Goal: Task Accomplishment & Management: Manage account settings

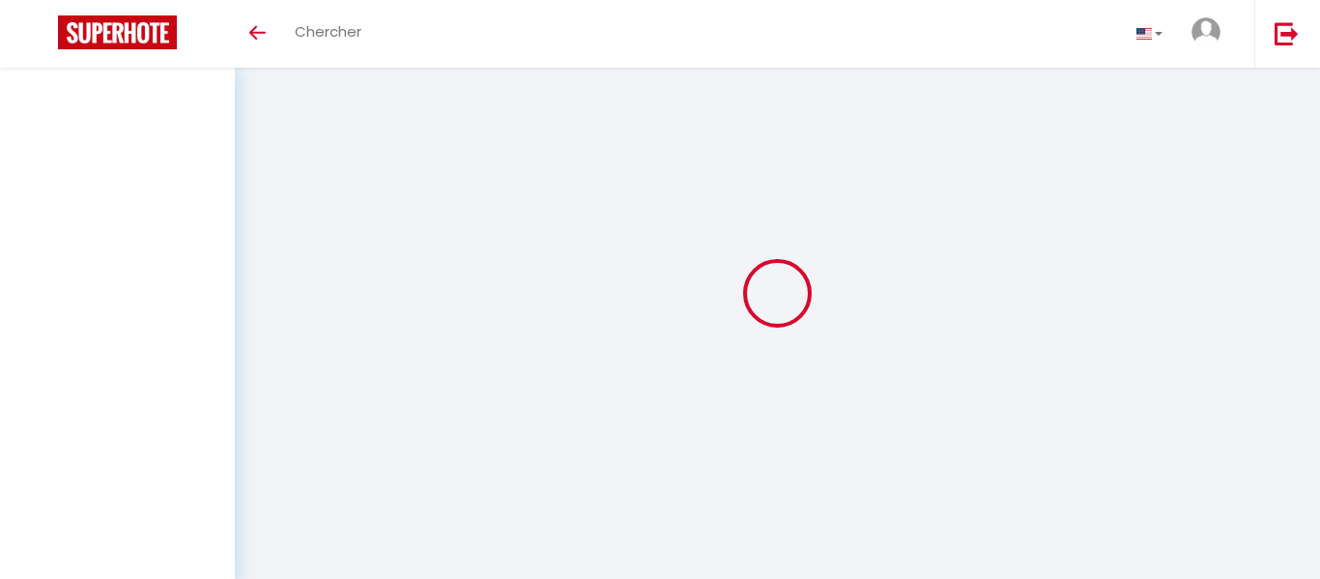
select select
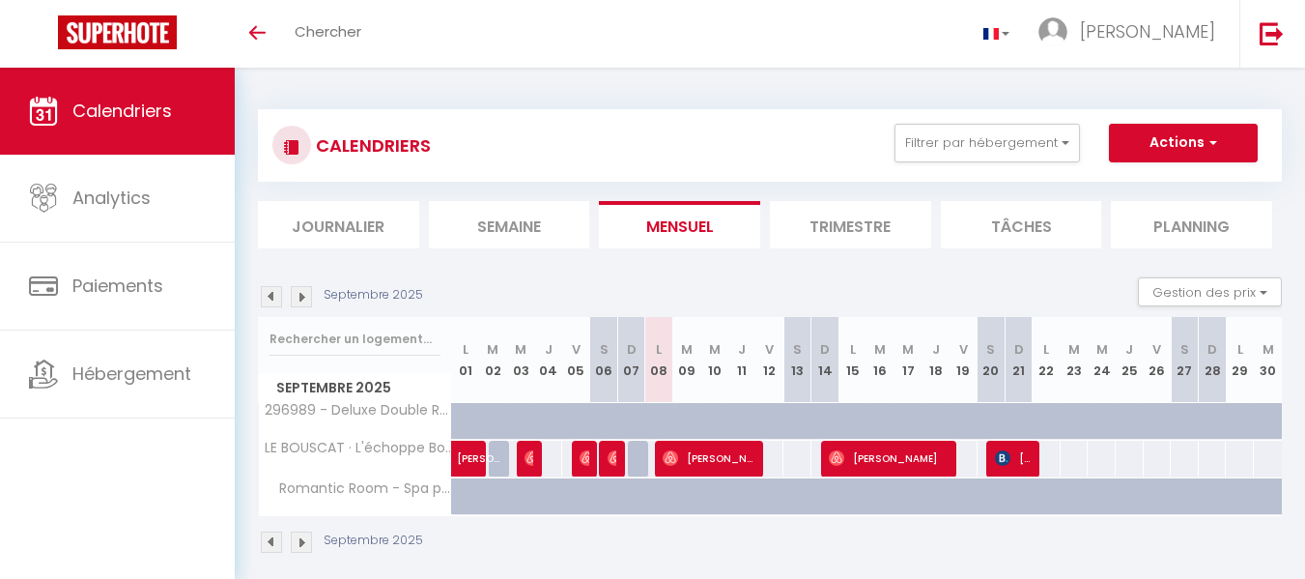
select select
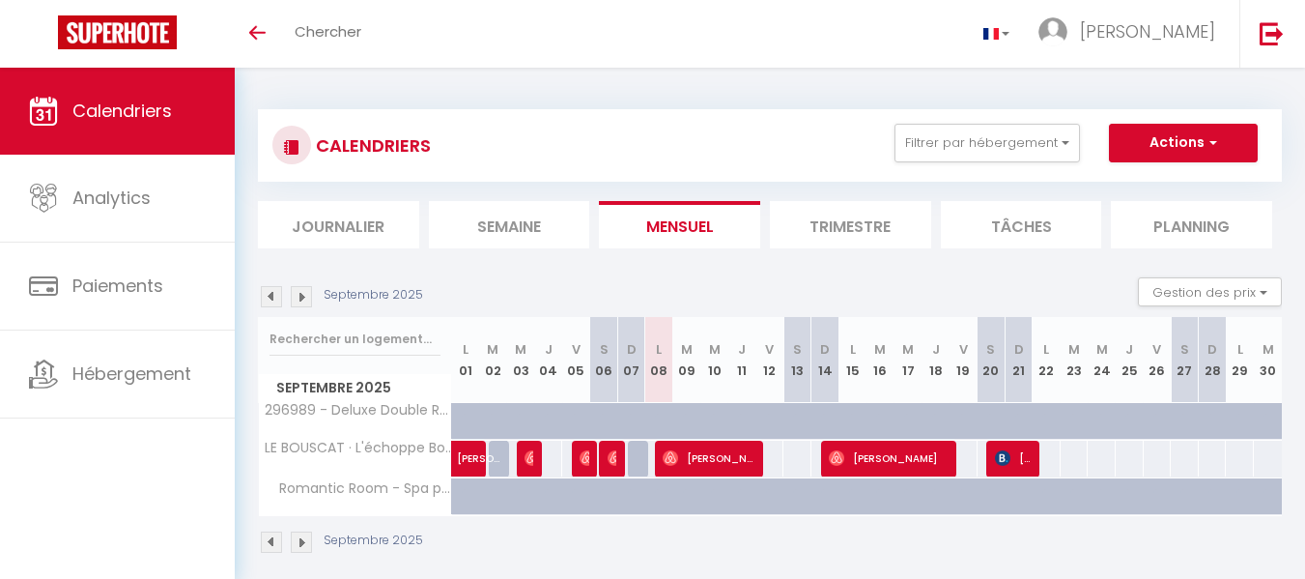
select select
click at [704, 461] on span "[PERSON_NAME]" at bounding box center [710, 458] width 94 height 37
select select "OK"
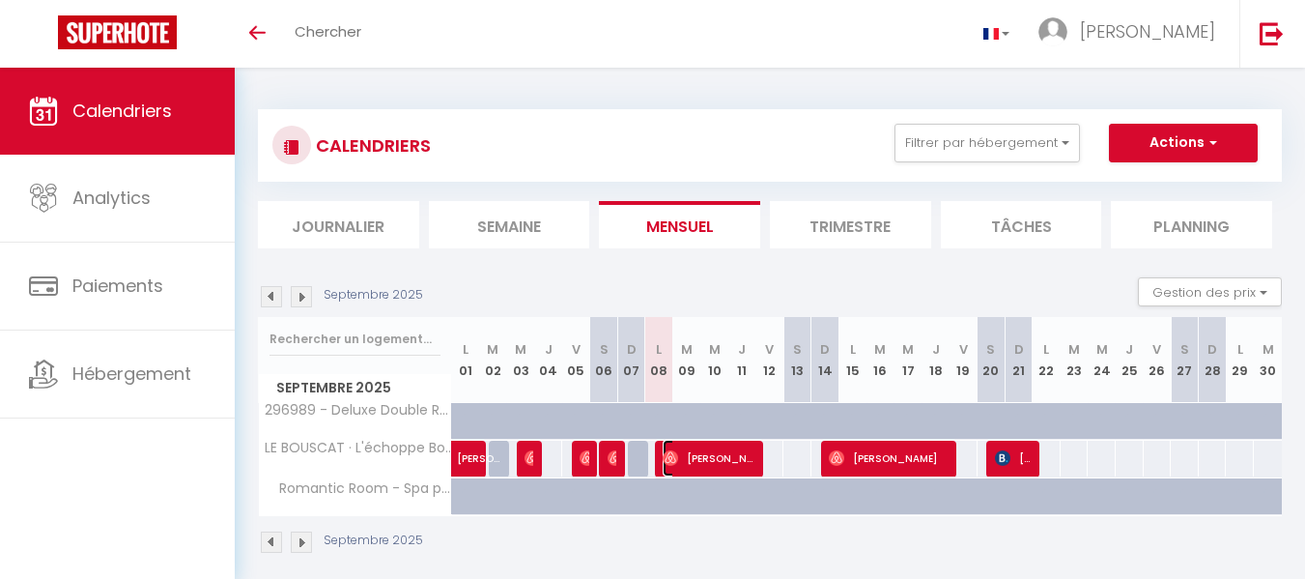
select select "0"
select select "1"
select select
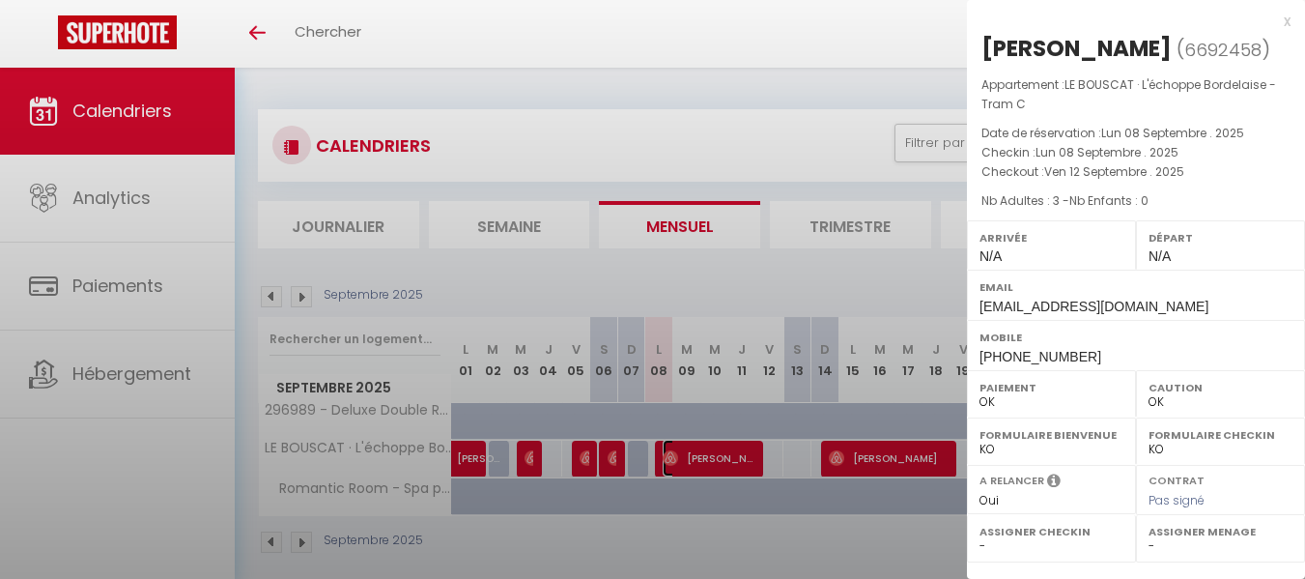
select select "49024"
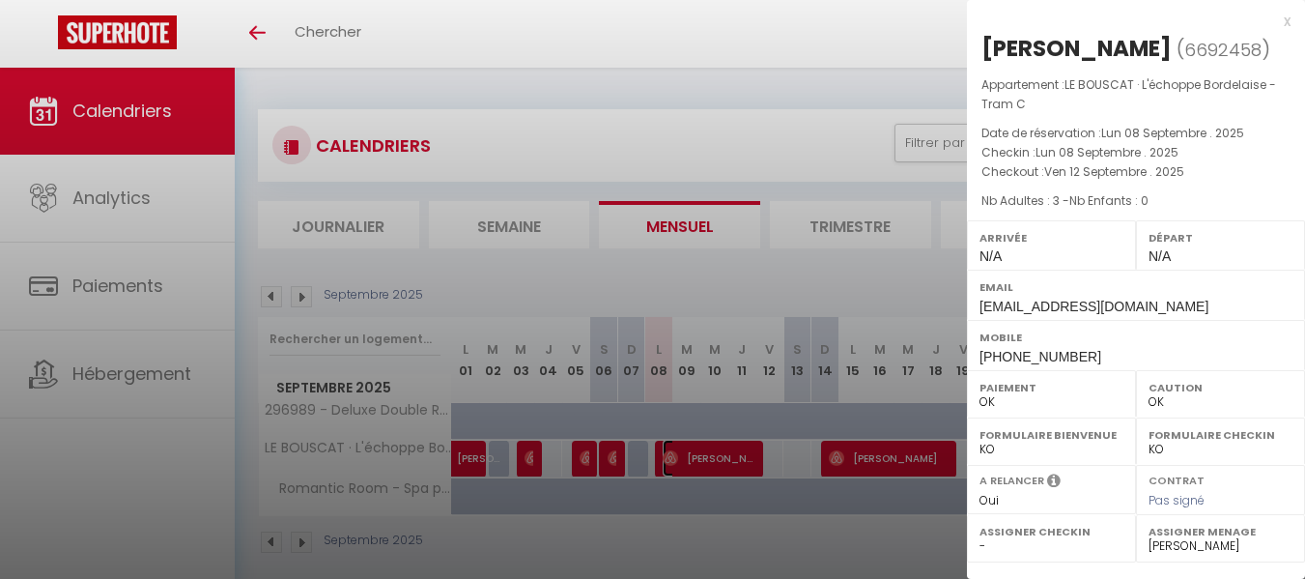
scroll to position [1, 0]
drag, startPoint x: 984, startPoint y: 33, endPoint x: 1206, endPoint y: 41, distance: 221.4
click at [1206, 41] on h2 "[PERSON_NAME] ( 6692458 )" at bounding box center [1136, 49] width 309 height 33
copy div "[PERSON_NAME]"
click at [1268, 10] on div "x" at bounding box center [1129, 21] width 324 height 23
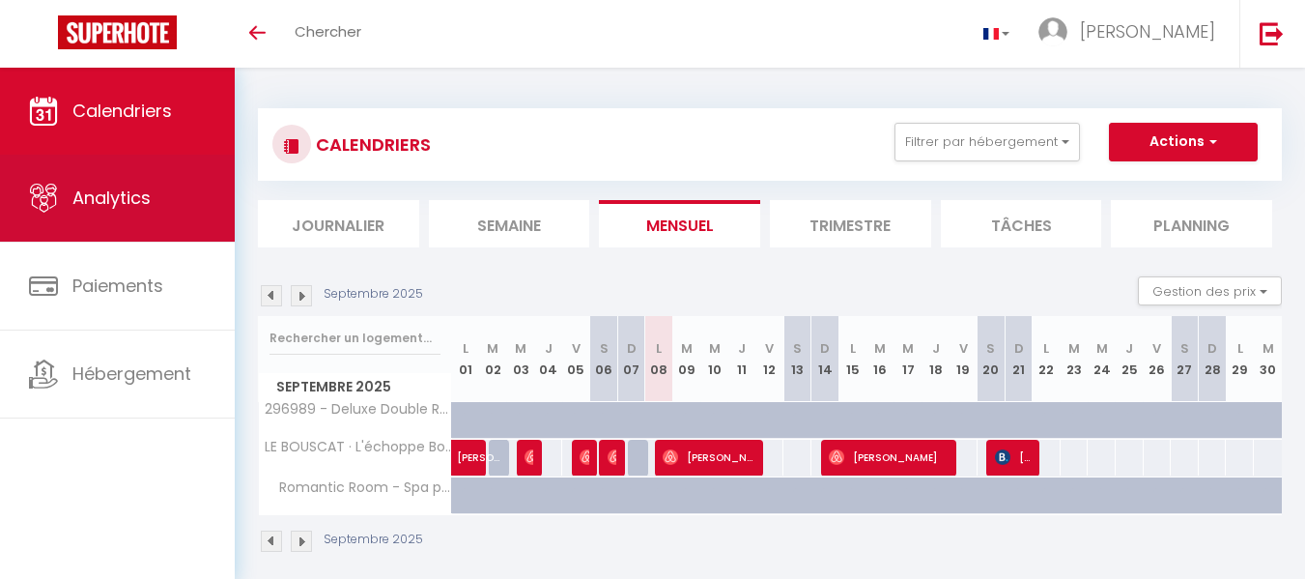
click at [108, 205] on span "Analytics" at bounding box center [111, 197] width 78 height 24
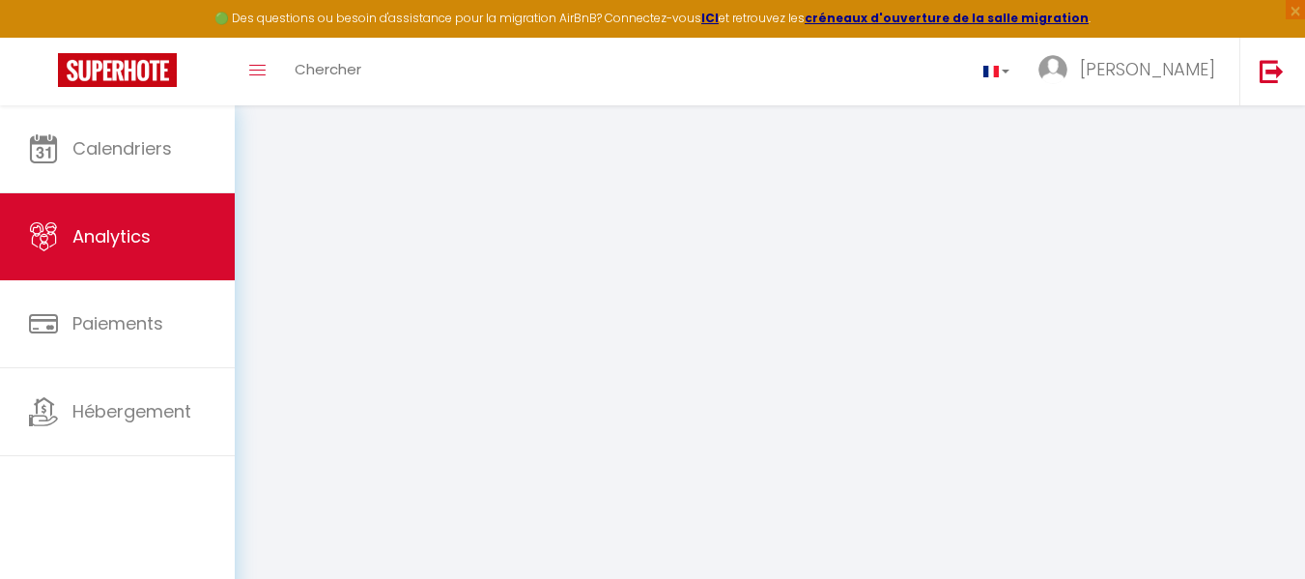
select select "2025"
select select "9"
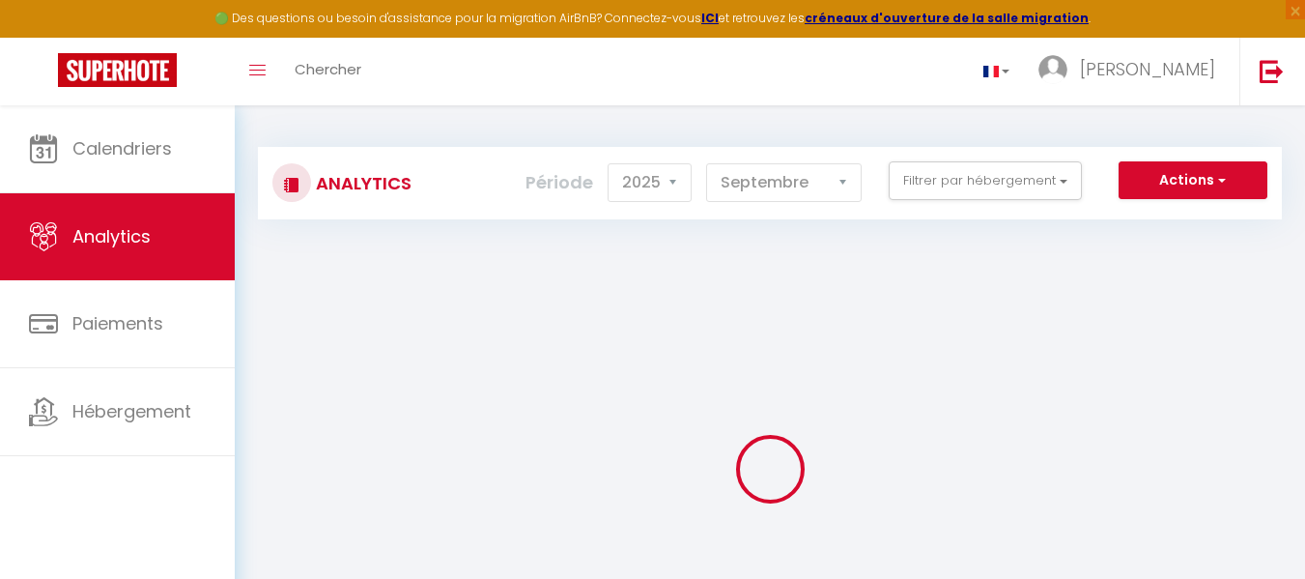
checkbox input "false"
checkbox privé "false"
checkbox C "false"
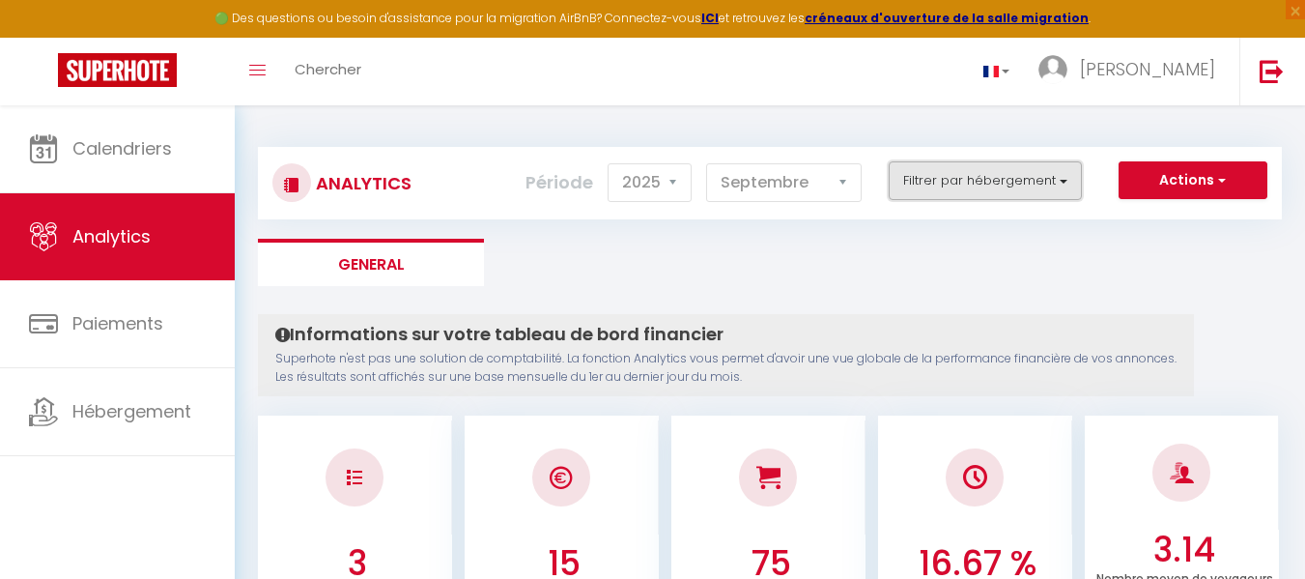
click at [1003, 185] on button "Filtrer par hébergement" at bounding box center [985, 180] width 193 height 39
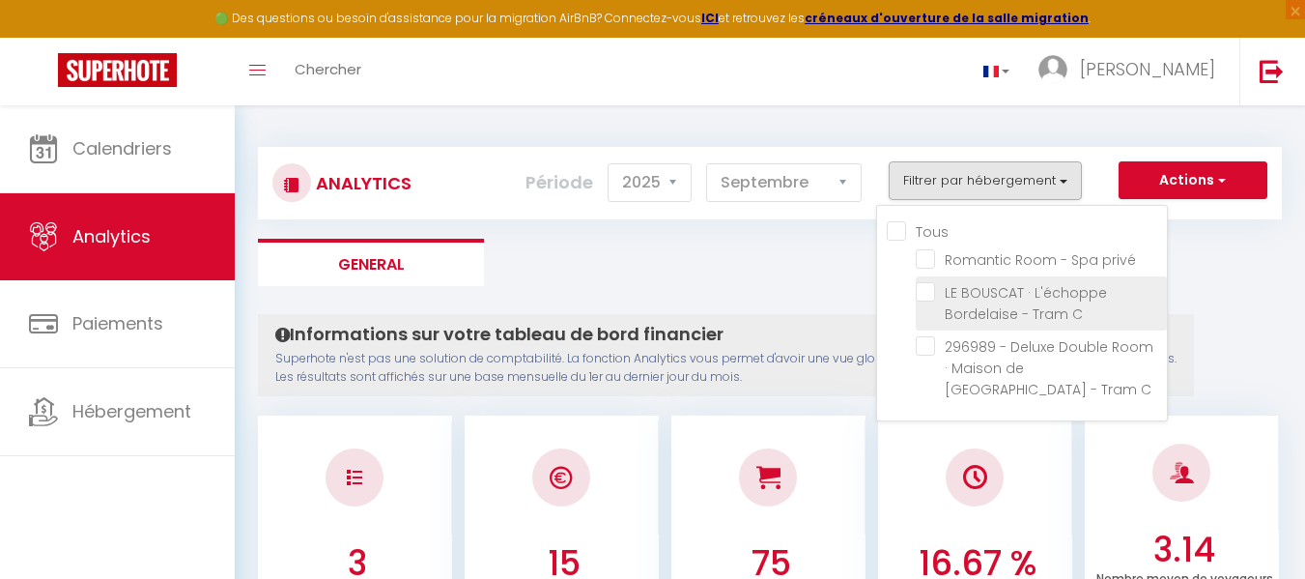
click at [932, 292] on C "checkbox" at bounding box center [1041, 291] width 251 height 19
checkbox C "true"
checkbox privé "false"
checkbox C "false"
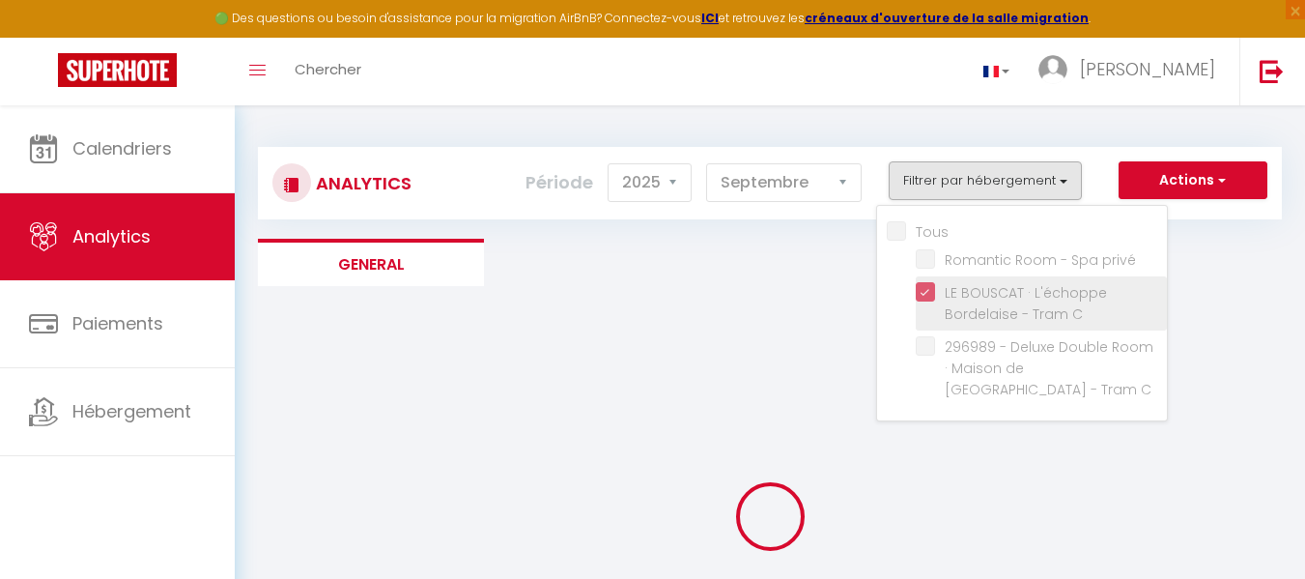
checkbox privé "false"
checkbox C "false"
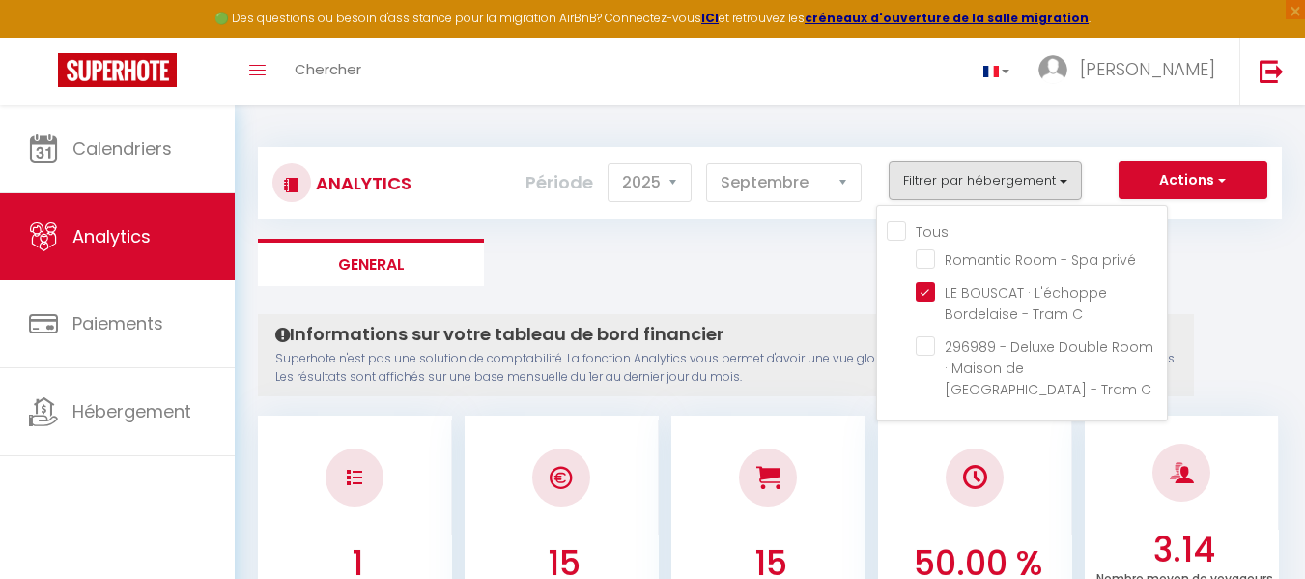
click at [817, 253] on ul "General" at bounding box center [770, 262] width 1024 height 47
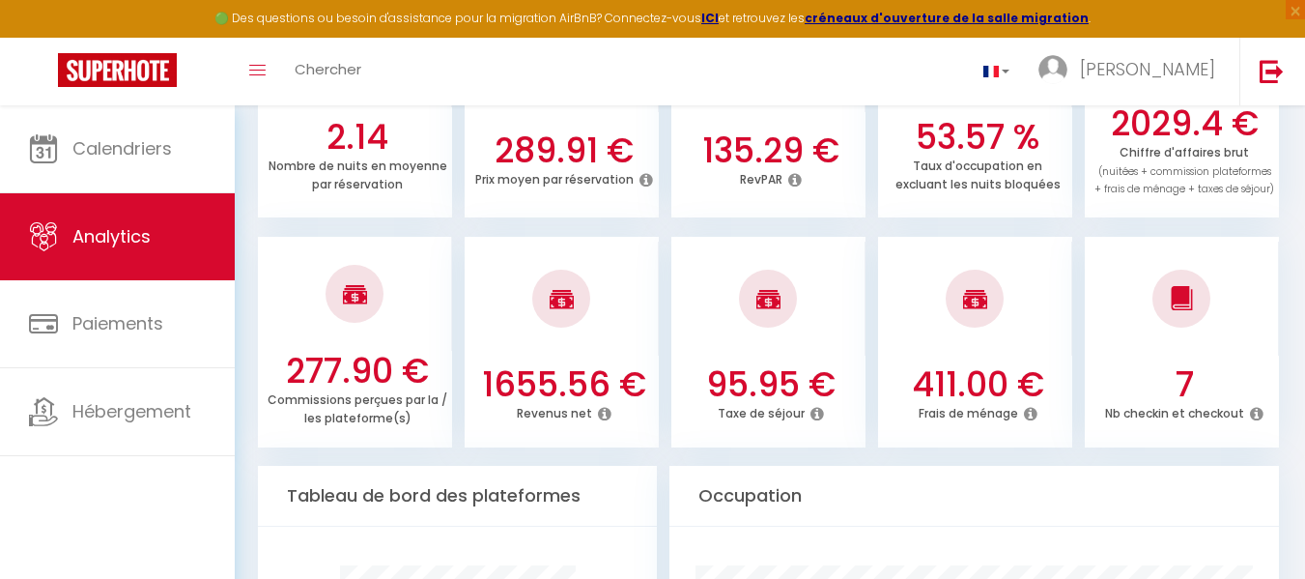
scroll to position [659, 0]
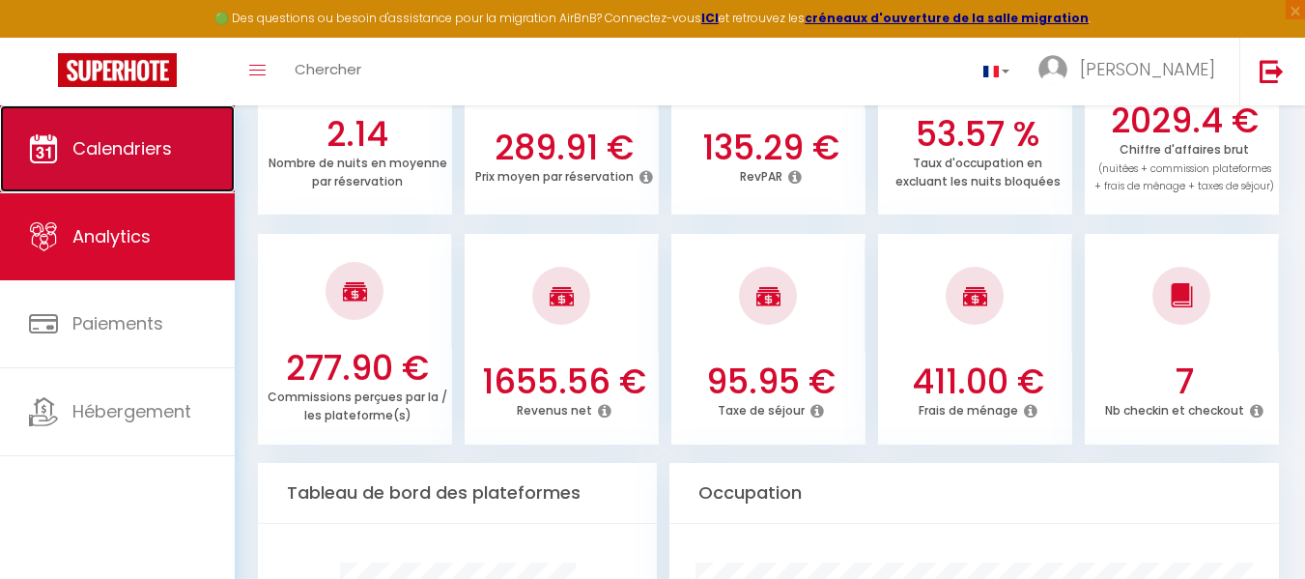
click at [133, 149] on span "Calendriers" at bounding box center [122, 148] width 100 height 24
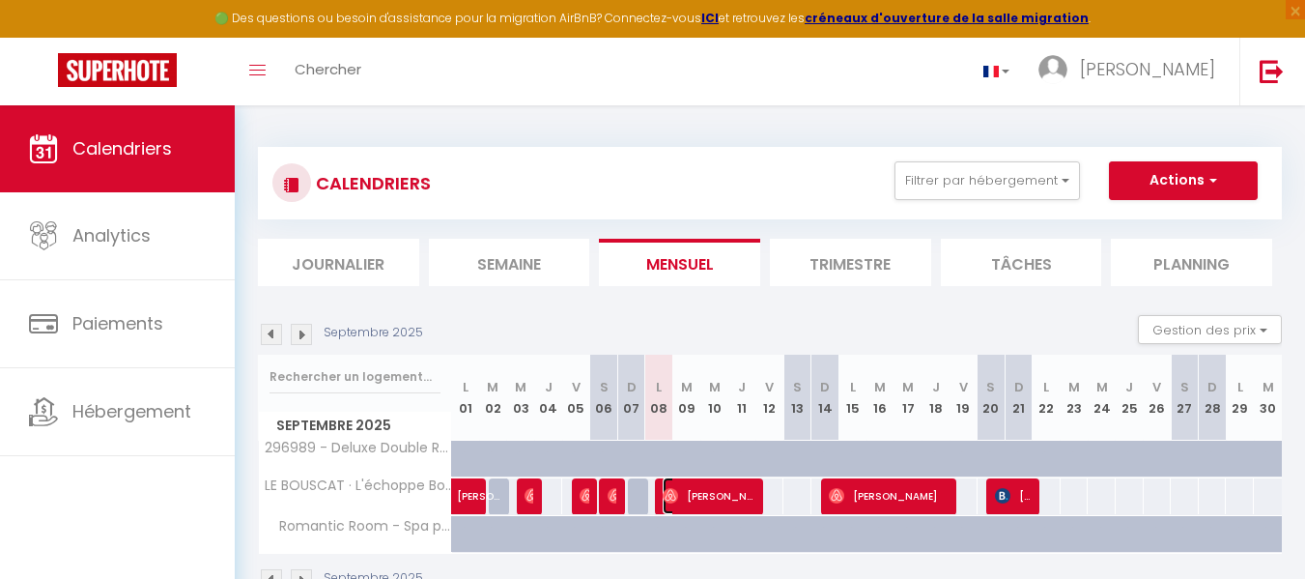
click at [735, 496] on span "[PERSON_NAME]" at bounding box center [710, 495] width 94 height 37
select select "OK"
select select "0"
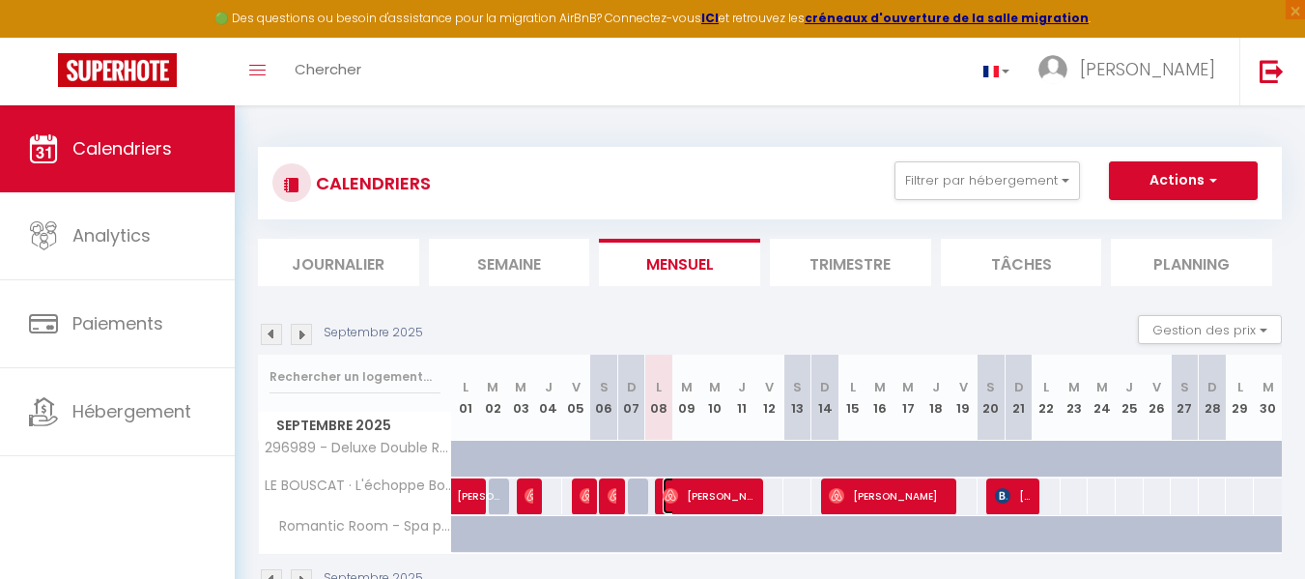
select select "1"
select select
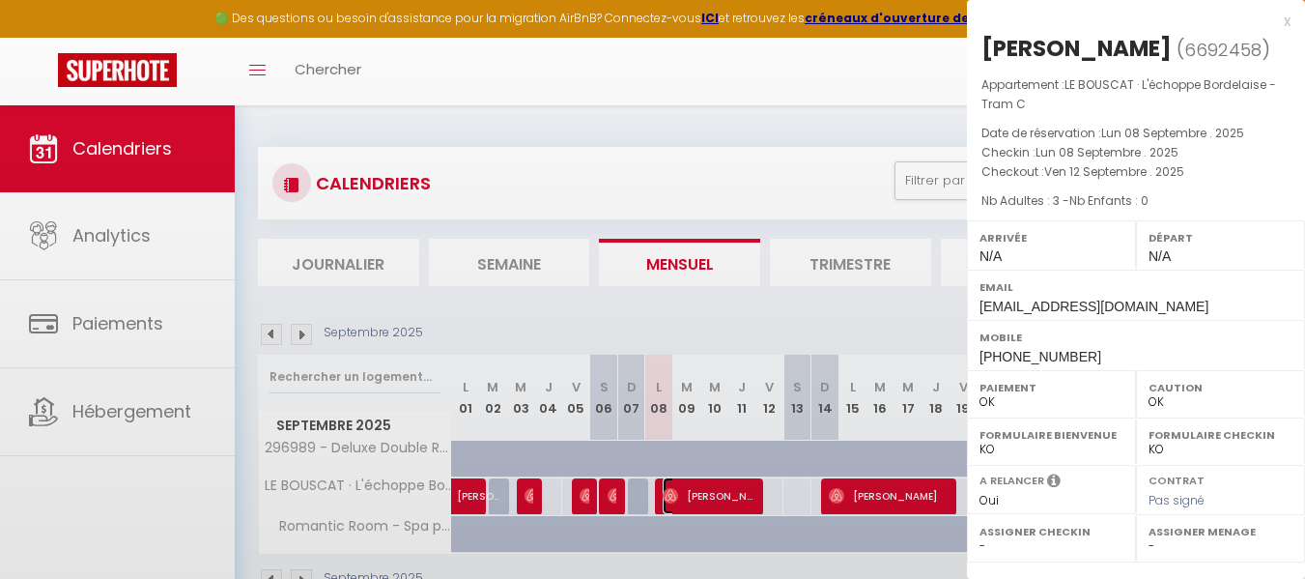
select select "49024"
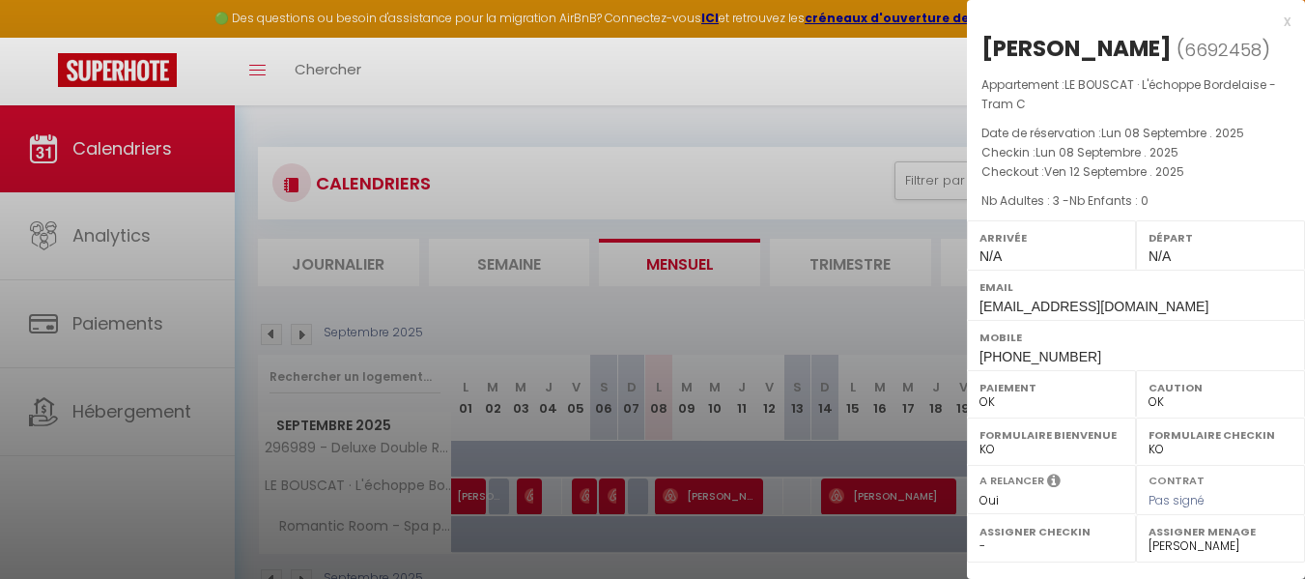
click at [1267, 19] on div "x" at bounding box center [1129, 21] width 324 height 23
